Goal: Task Accomplishment & Management: Use online tool/utility

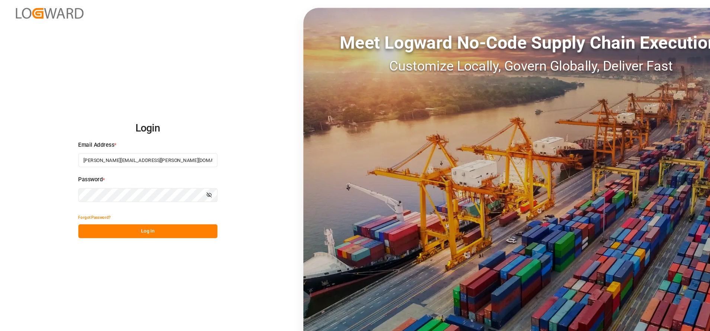
click at [149, 230] on div "Login Email Address * [PERSON_NAME][EMAIL_ADDRESS][PERSON_NAME][DOMAIN_NAME] Pa…" at bounding box center [355, 165] width 710 height 331
click at [165, 217] on button "Log In" at bounding box center [138, 216] width 130 height 13
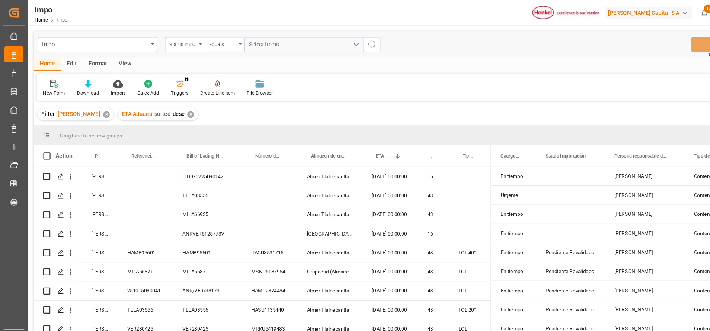
click at [89, 59] on div "Format" at bounding box center [91, 60] width 28 height 13
click at [60, 76] on div at bounding box center [51, 78] width 22 height 8
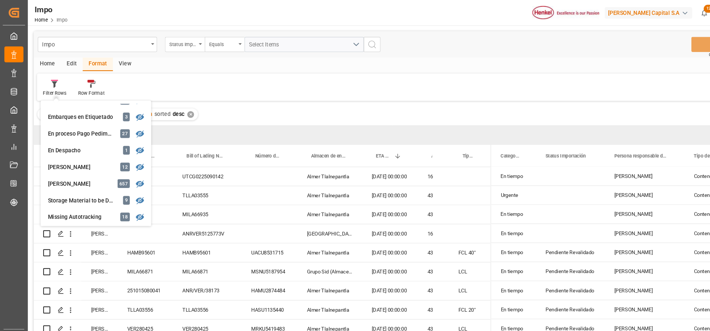
scroll to position [75, 0]
click at [76, 154] on div "[PERSON_NAME]" at bounding box center [77, 156] width 65 height 8
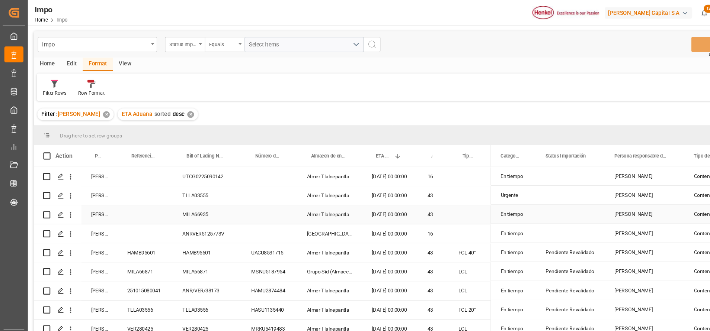
scroll to position [39, 0]
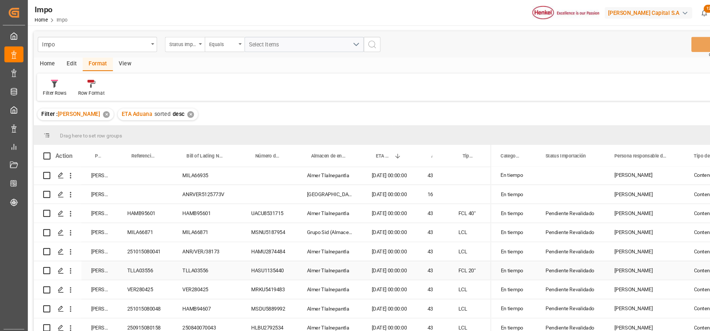
click at [143, 248] on div "TLLA03556" at bounding box center [136, 253] width 52 height 17
click at [139, 250] on div "TLLA03556" at bounding box center [136, 253] width 52 height 17
click at [147, 255] on input "TLLA03556" at bounding box center [136, 258] width 40 height 14
type input "T"
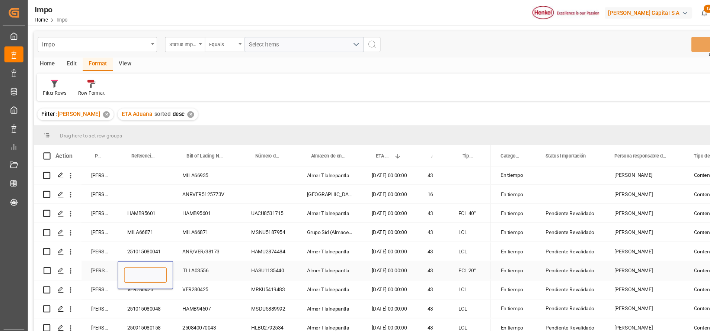
paste input "250906900892"
type input "250906900892"
click at [462, 104] on div "Filter : [PERSON_NAME] ✕ ETA Aduana sorted desc ✕" at bounding box center [367, 107] width 671 height 21
click at [129, 224] on div "MILA66871" at bounding box center [136, 217] width 52 height 17
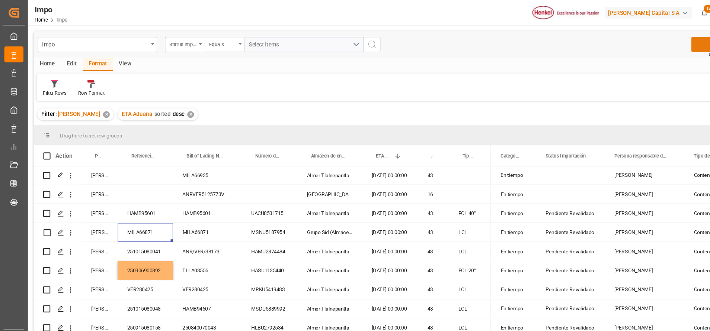
click at [657, 43] on button "Save" at bounding box center [673, 42] width 52 height 14
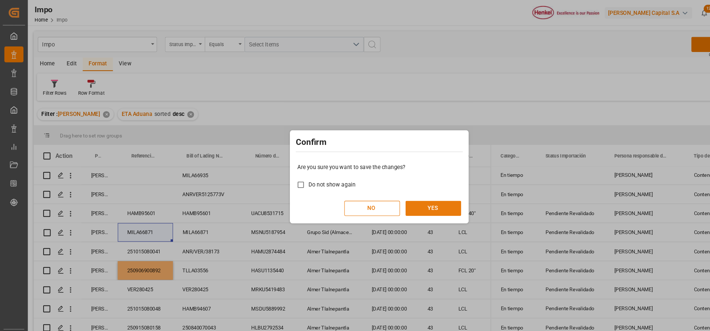
click at [407, 193] on button "YES" at bounding box center [405, 195] width 52 height 14
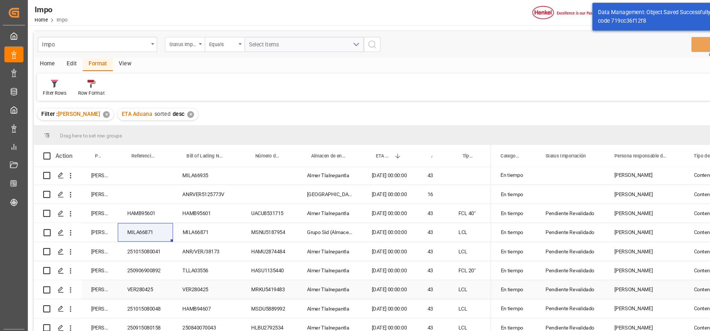
click at [184, 266] on div "VER280425" at bounding box center [194, 271] width 64 height 17
click at [185, 270] on div "VER280425" at bounding box center [194, 271] width 64 height 17
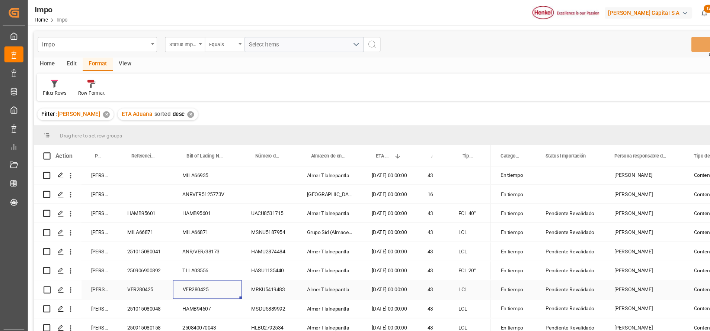
click at [185, 270] on div "VER280425" at bounding box center [194, 271] width 64 height 17
click at [189, 275] on input "VER280425" at bounding box center [194, 276] width 52 height 14
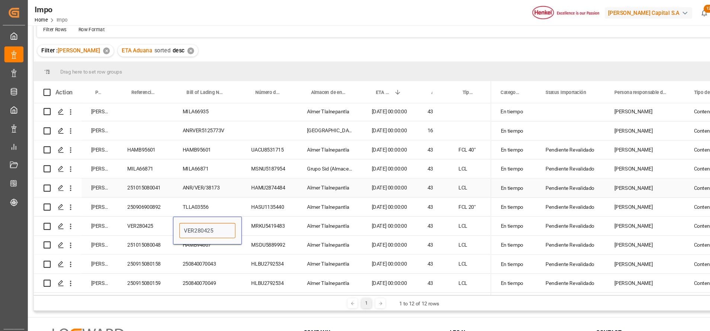
scroll to position [62, 0]
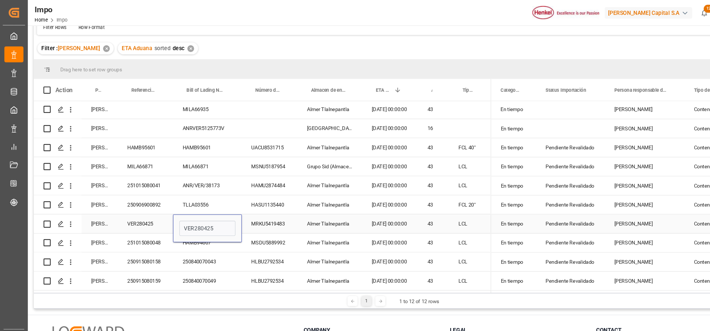
click at [140, 203] on div "VER280425" at bounding box center [136, 209] width 52 height 17
click at [139, 204] on div "VER280425" at bounding box center [136, 209] width 52 height 17
drag, startPoint x: 149, startPoint y: 209, endPoint x: 105, endPoint y: 209, distance: 44.3
click at [105, 209] on div "[PERSON_NAME] VER280425 VER280425 MRKU5419483 [PERSON_NAME] [DATE] 00:00:00 43 …" at bounding box center [246, 210] width 428 height 18
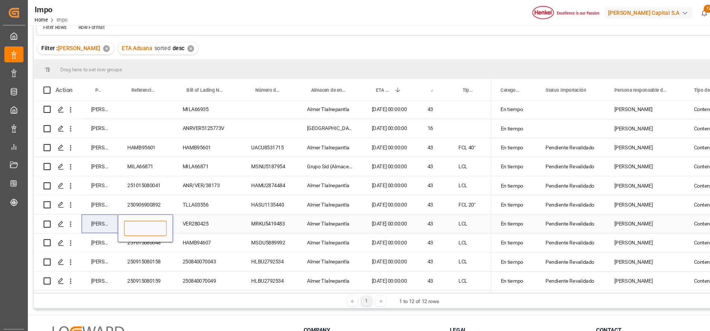
paste input "250915080161"
type input "250915080161"
click at [619, 41] on div "Filter : [PERSON_NAME] ✕ ETA Aduana sorted desc ✕" at bounding box center [367, 45] width 671 height 21
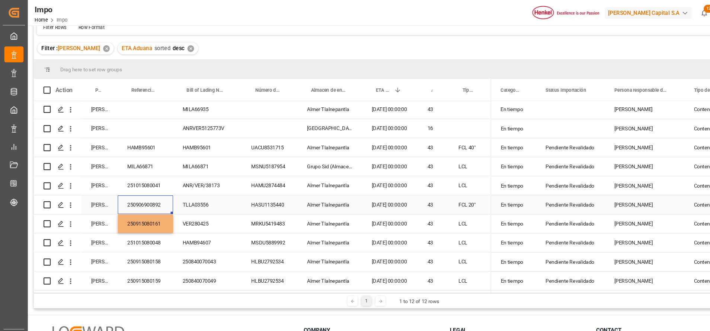
click at [141, 183] on div "250906900892" at bounding box center [136, 191] width 52 height 17
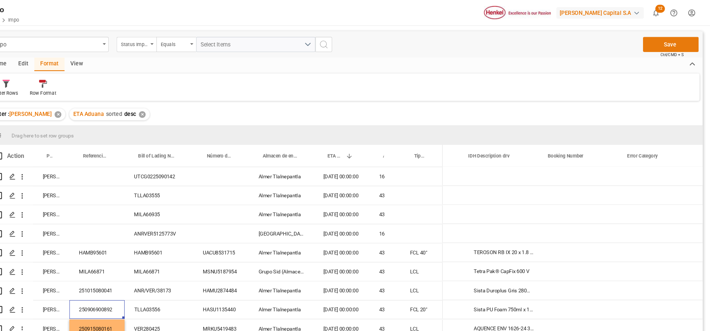
click at [683, 40] on button "Save" at bounding box center [673, 42] width 52 height 14
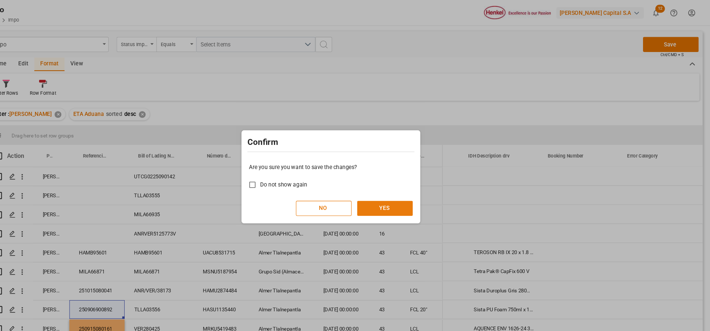
click at [429, 197] on button "YES" at bounding box center [405, 195] width 52 height 14
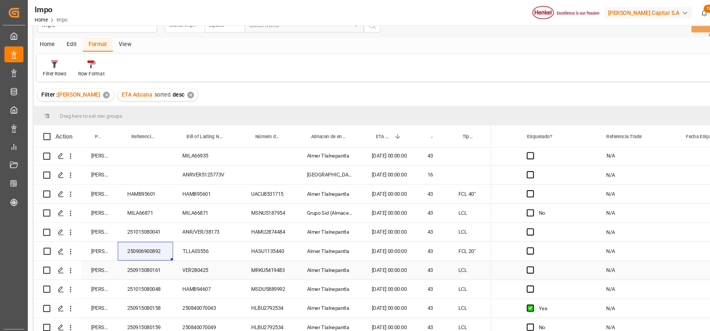
scroll to position [19, 0]
click at [147, 250] on div "250915080161" at bounding box center [136, 252] width 52 height 17
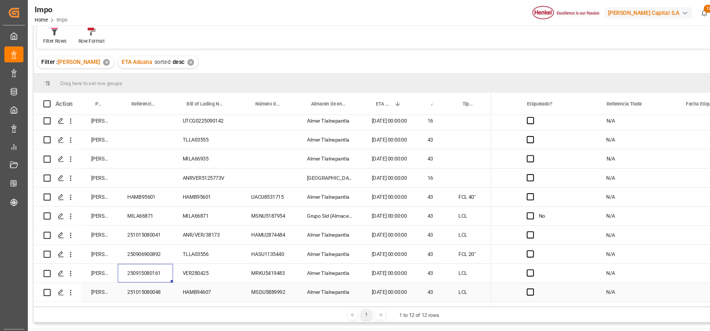
scroll to position [0, 0]
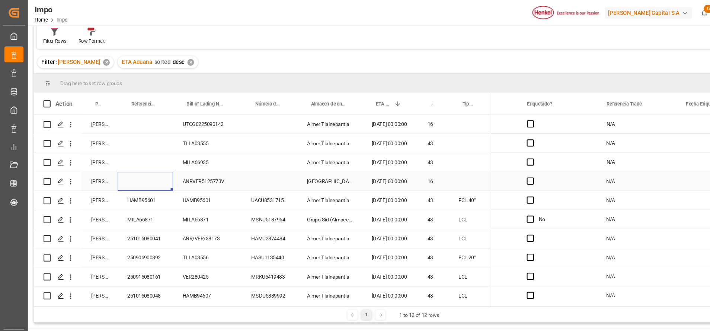
click at [154, 169] on div "Press SPACE to select this row." at bounding box center [136, 169] width 52 height 17
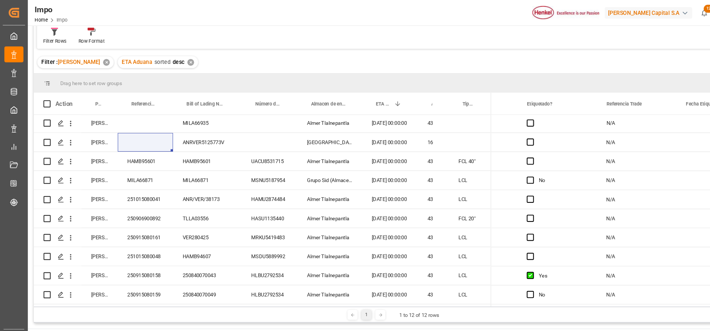
click at [364, 304] on div "Impo Status Importación Equals Select Items Save Ctrl/CMD + S Home Edit Format …" at bounding box center [367, 184] width 682 height 418
